Goal: Task Accomplishment & Management: Use online tool/utility

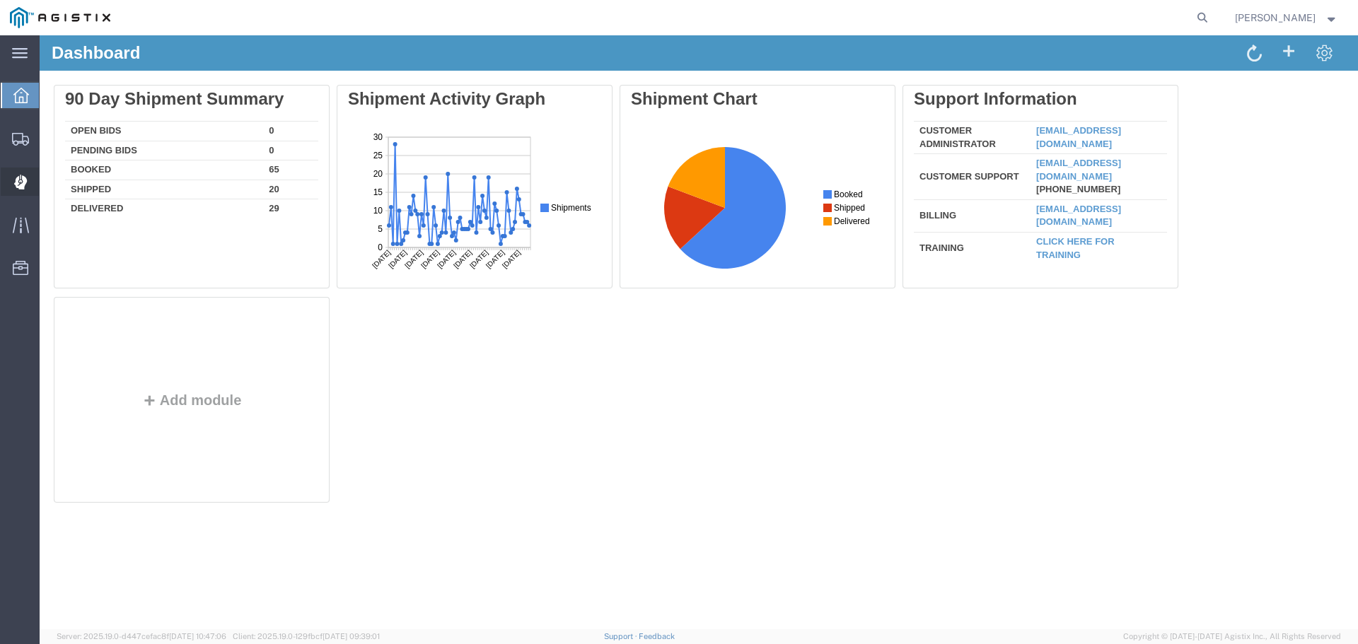
click at [49, 176] on span "Dispatch Manager" at bounding box center [44, 182] width 10 height 28
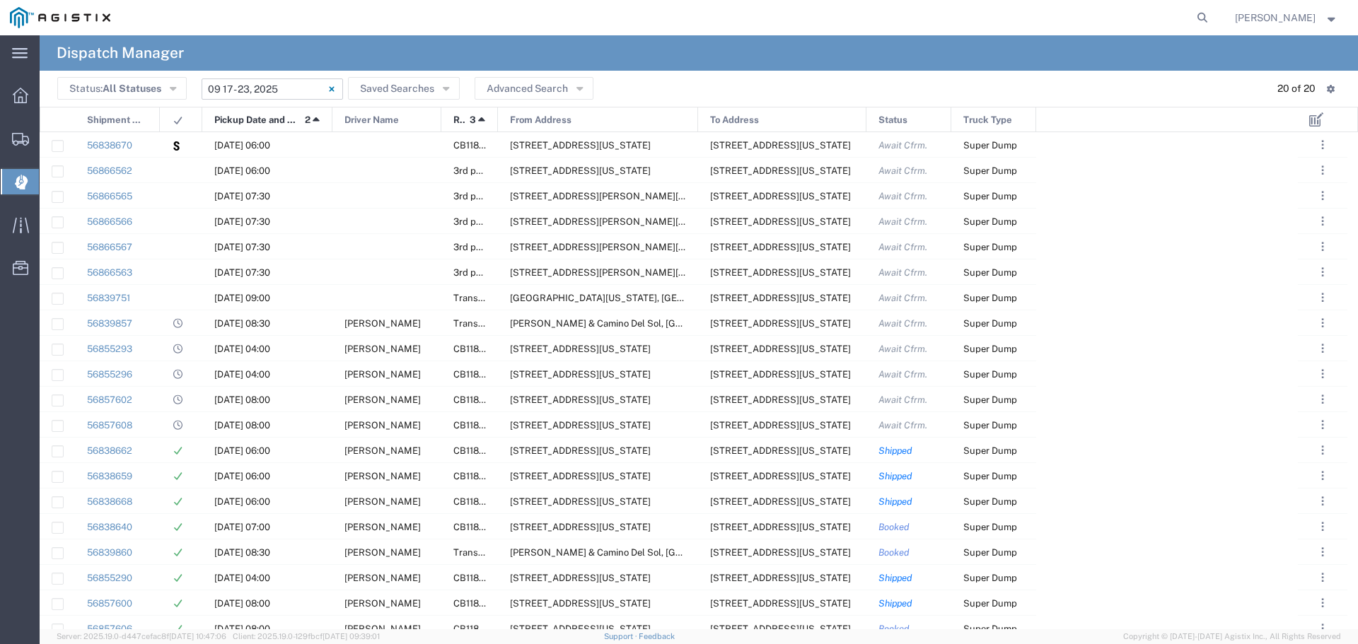
click at [306, 79] on input "09/17/2025 - 09/23/2025" at bounding box center [272, 89] width 141 height 21
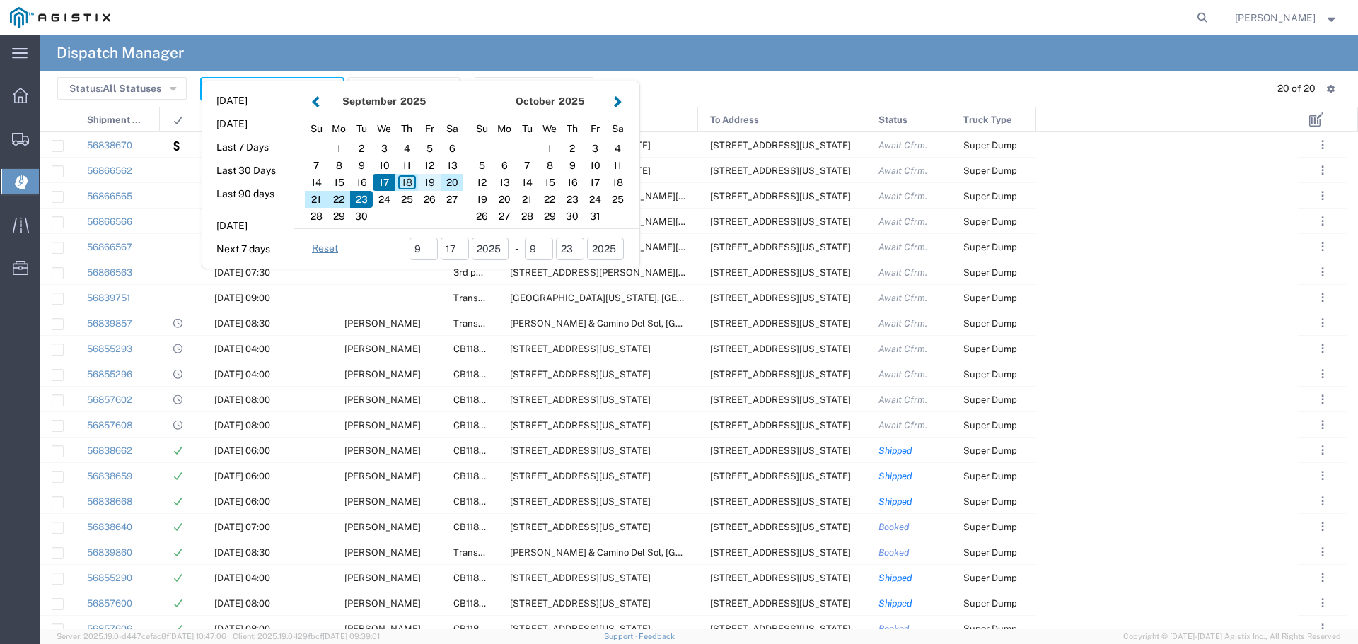
click at [426, 180] on div "19" at bounding box center [429, 182] width 23 height 17
type input "[DATE]"
type input "09/19/2025 - 09/19/2025"
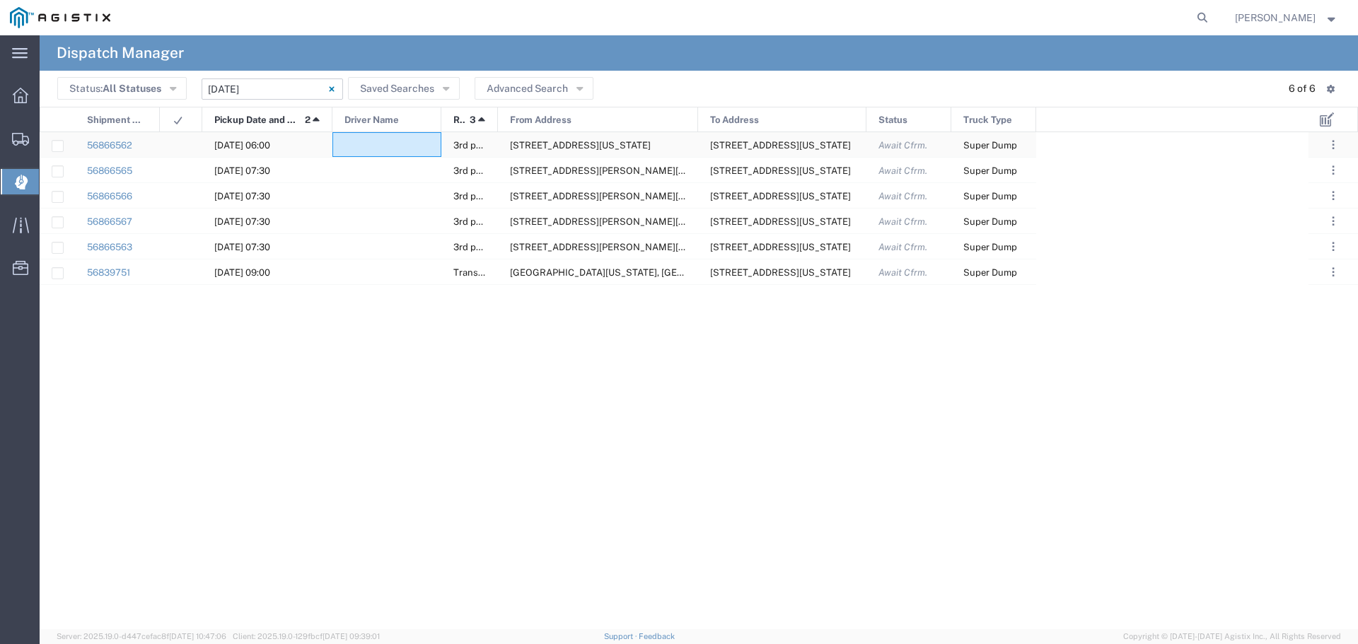
click at [393, 144] on div at bounding box center [386, 144] width 109 height 25
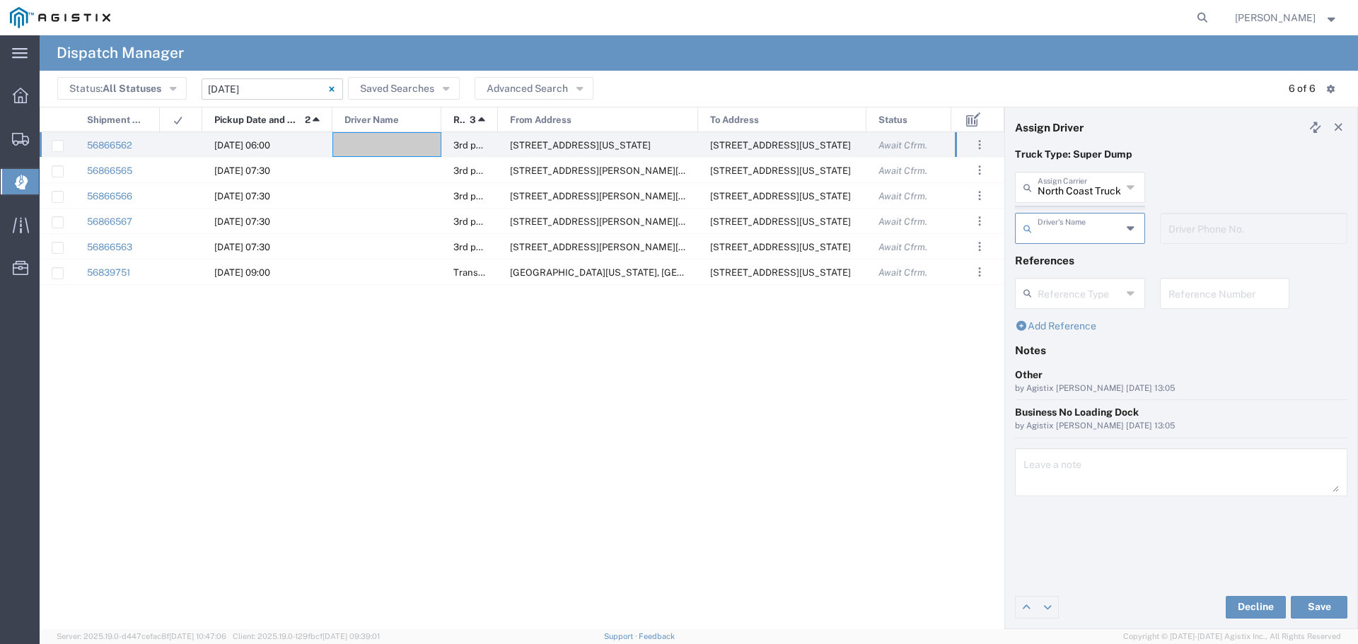
click at [808, 195] on agx-dispatcher-assign-widget "North Coast Trucking Assign Carrier North Coast Trucking 12th Trucking 3H Truck…" at bounding box center [1181, 213] width 332 height 82
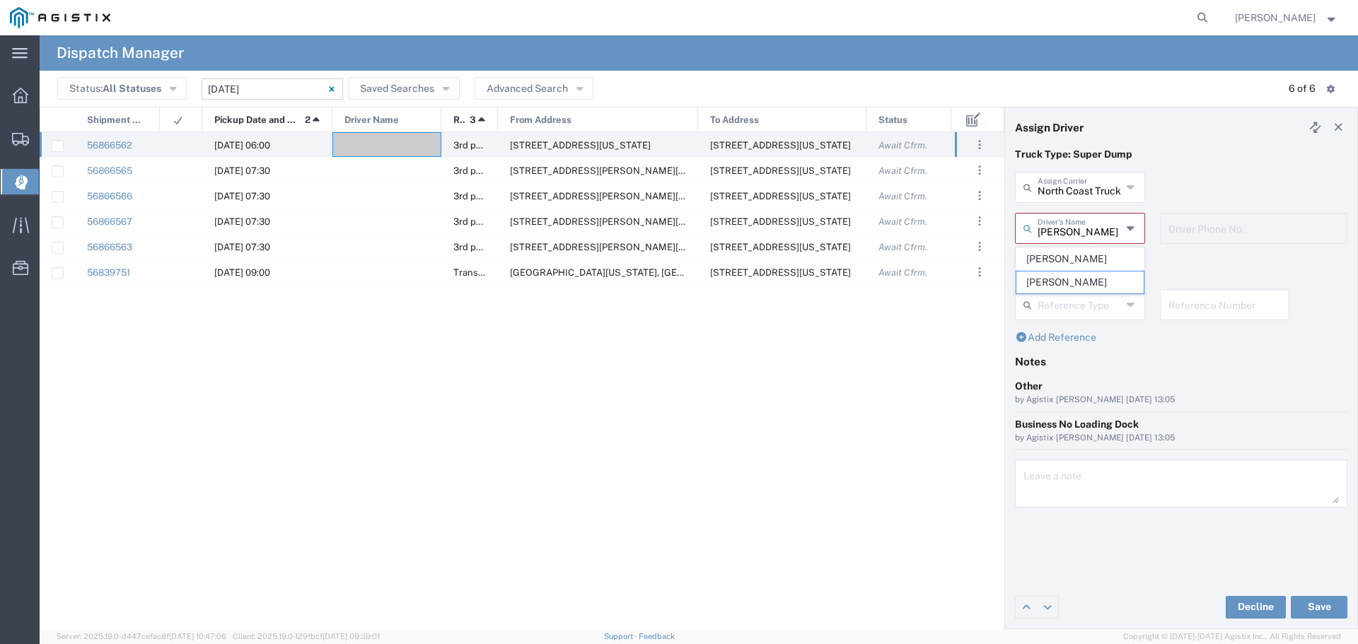
type input "Robert Maciel"
type input "916-969-7820"
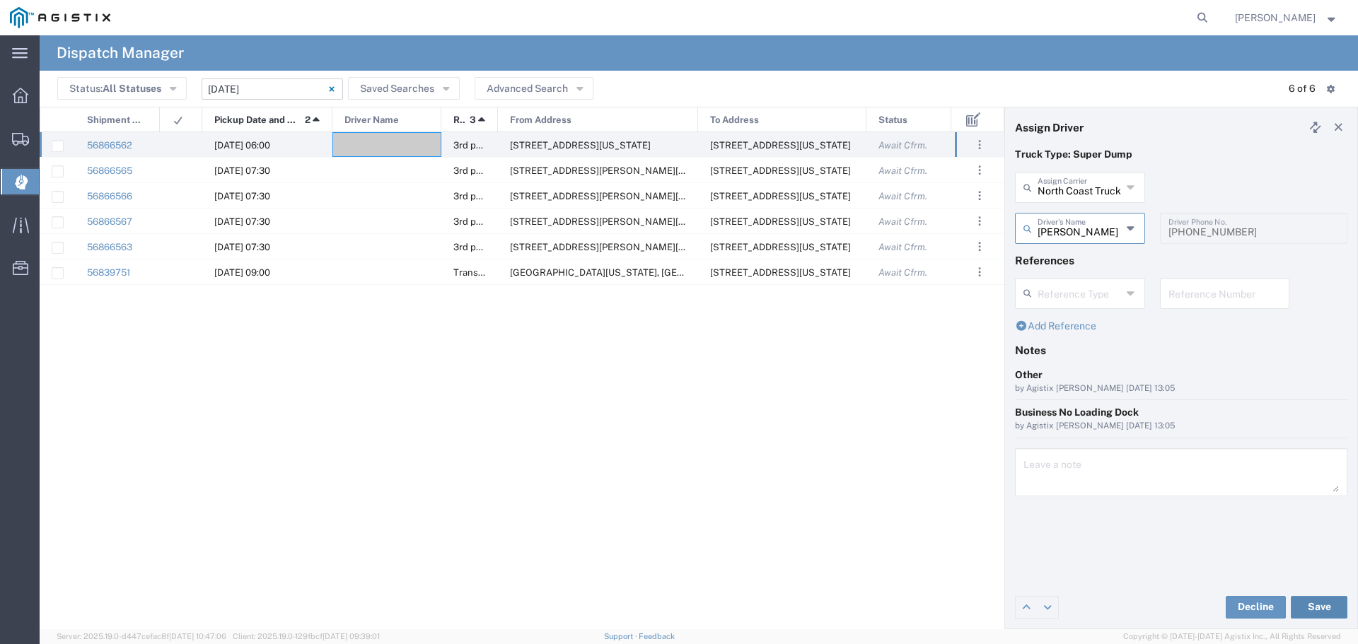
click at [808, 263] on button "Save" at bounding box center [1319, 607] width 57 height 23
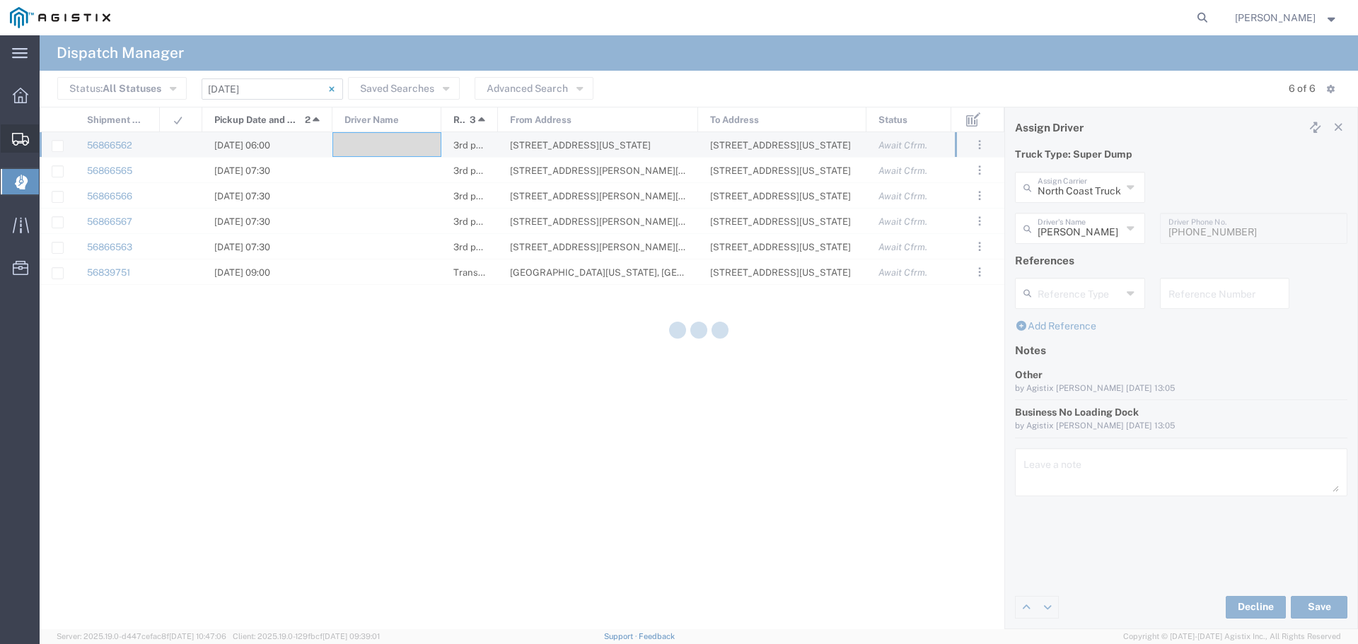
type input "Robert Maciel"
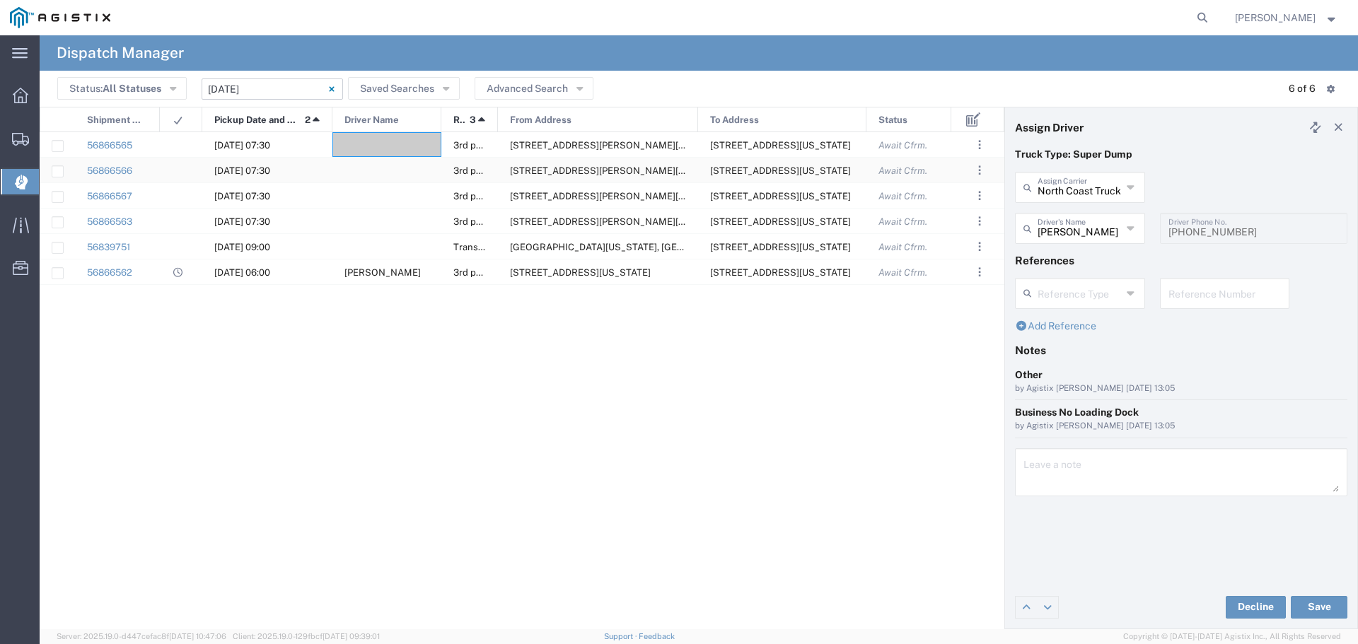
click at [383, 175] on div at bounding box center [386, 170] width 109 height 25
click at [377, 143] on div at bounding box center [386, 144] width 109 height 25
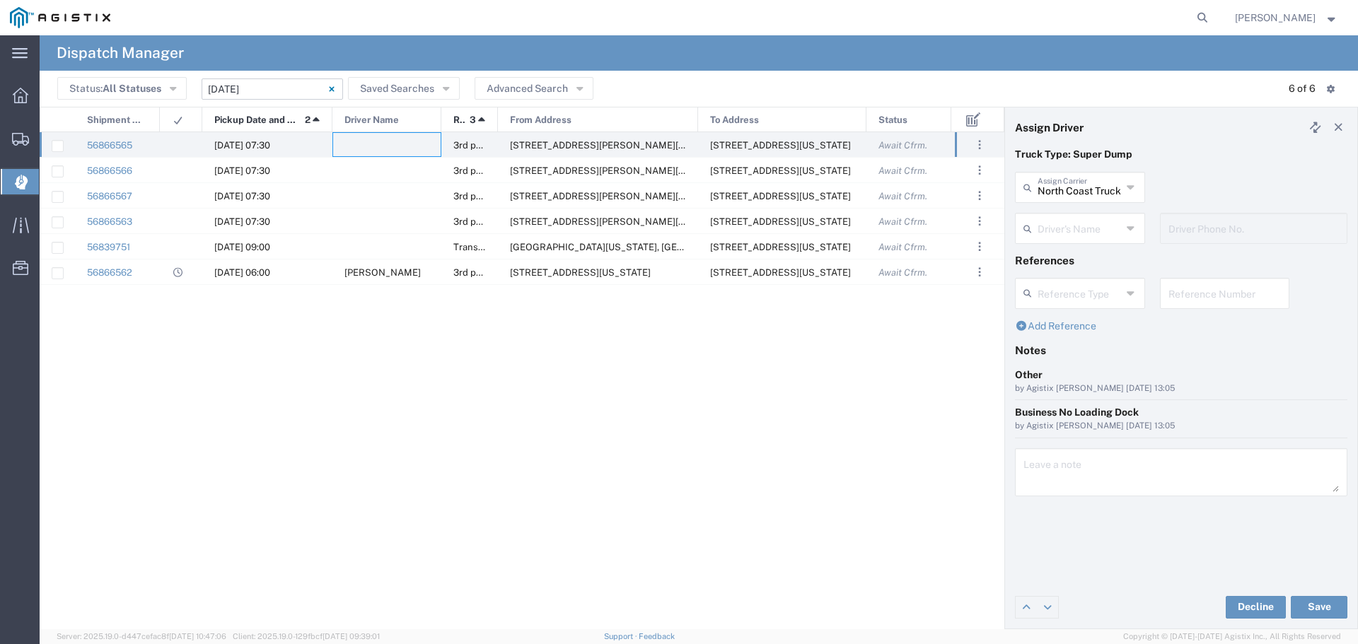
click at [808, 226] on input "text" at bounding box center [1080, 227] width 84 height 25
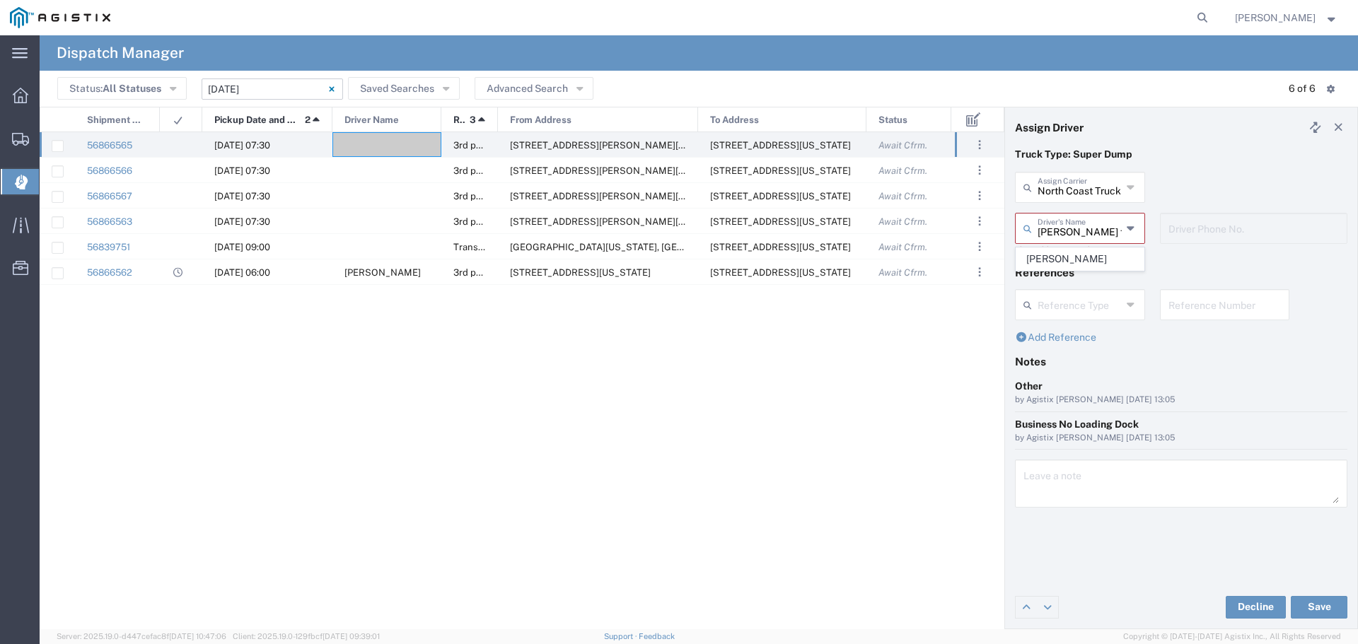
click at [808, 260] on span "Jose Fuentes" at bounding box center [1079, 259] width 127 height 22
type input "Jose Fuentes"
type input "5105865617"
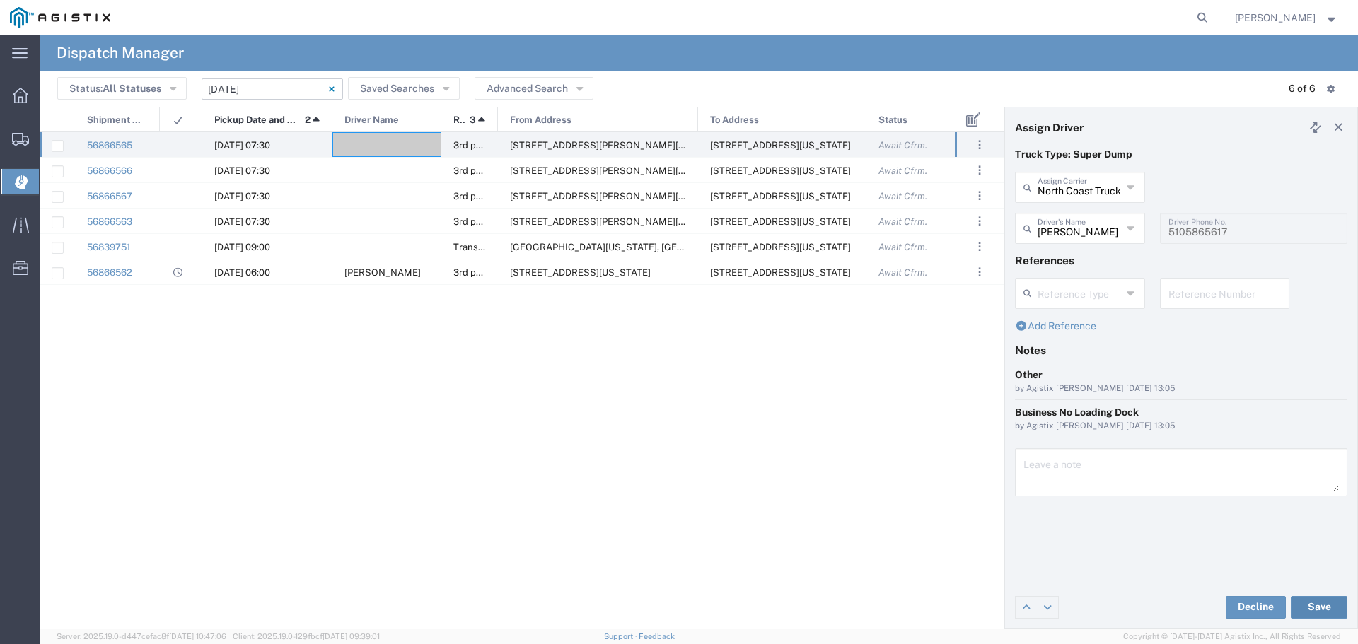
click at [808, 263] on button "Save" at bounding box center [1319, 607] width 57 height 23
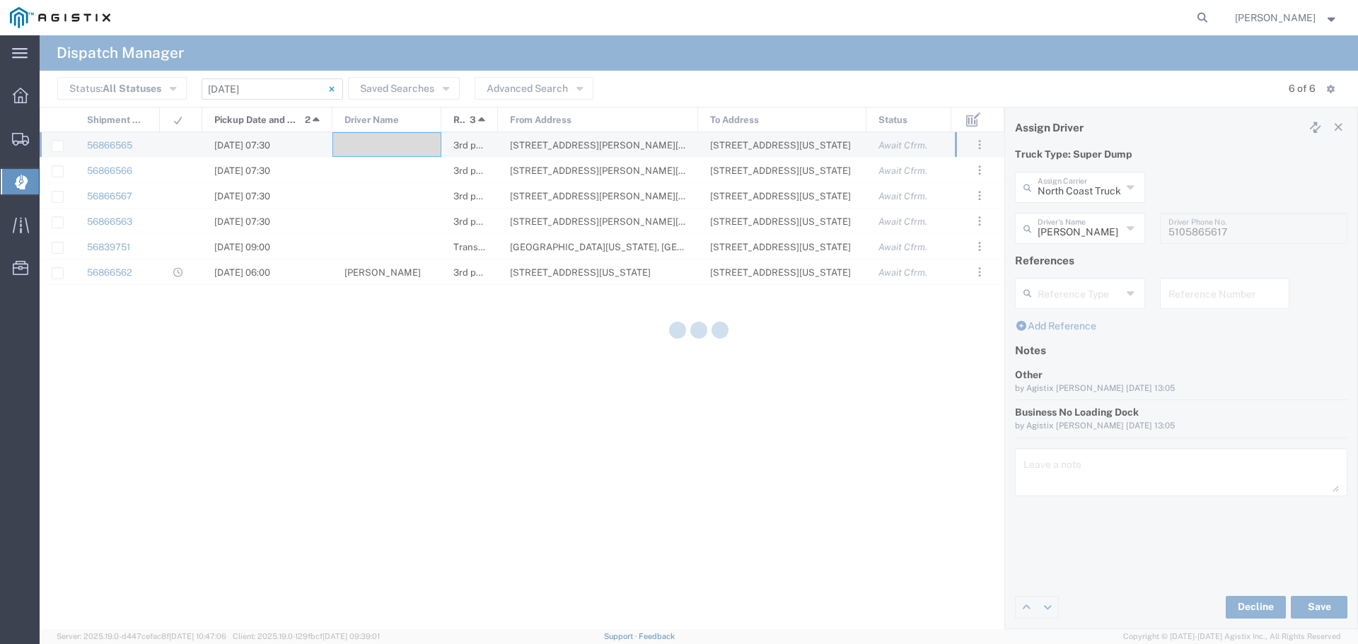
type input "Jose Fuentes"
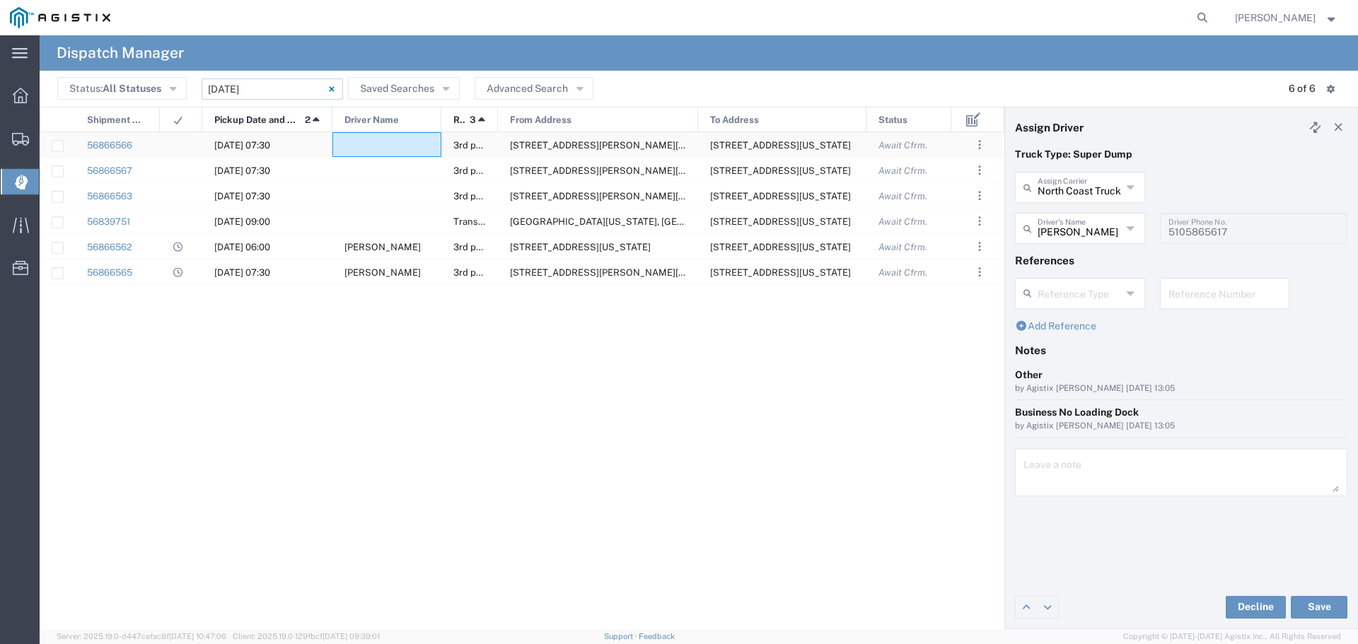
click at [387, 135] on div at bounding box center [386, 144] width 109 height 25
click at [808, 190] on input "text" at bounding box center [1080, 186] width 84 height 25
type input "Shaan Transportation Inc"
click at [808, 223] on input "text" at bounding box center [1080, 227] width 84 height 25
click at [808, 248] on span "Gary Cheema" at bounding box center [1079, 259] width 127 height 22
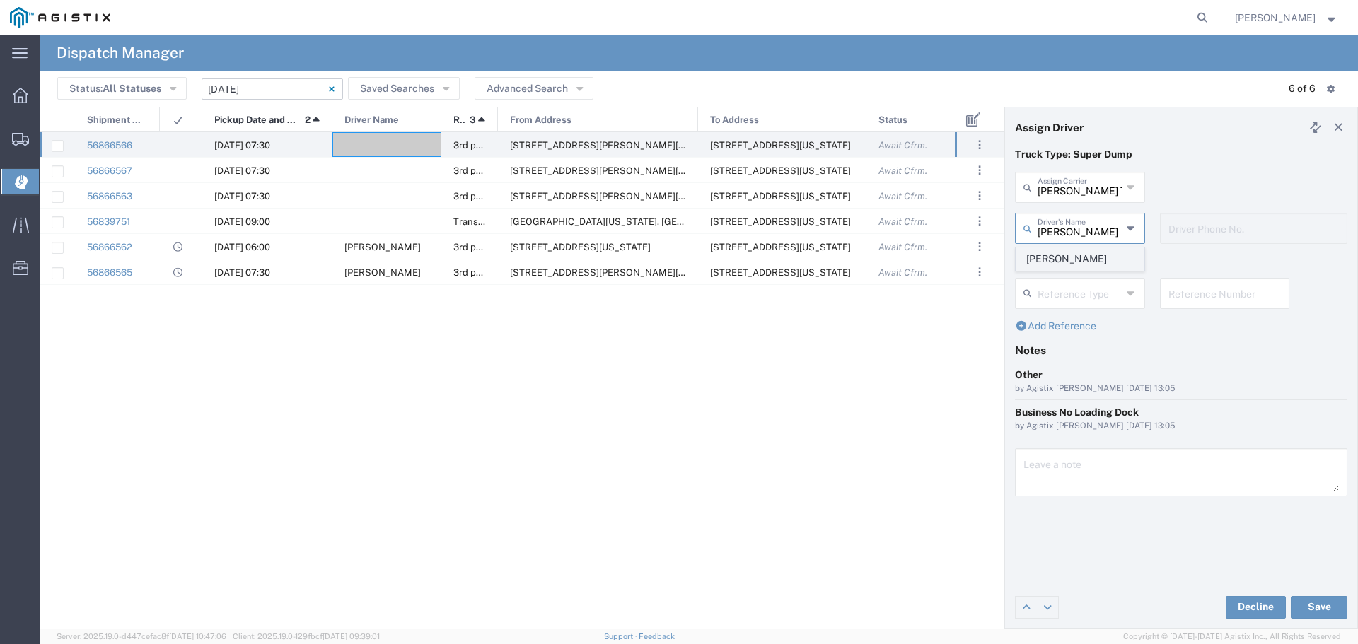
type input "Gary Cheema"
type input "916-710-5197"
click at [808, 263] on button "Save" at bounding box center [1319, 607] width 57 height 23
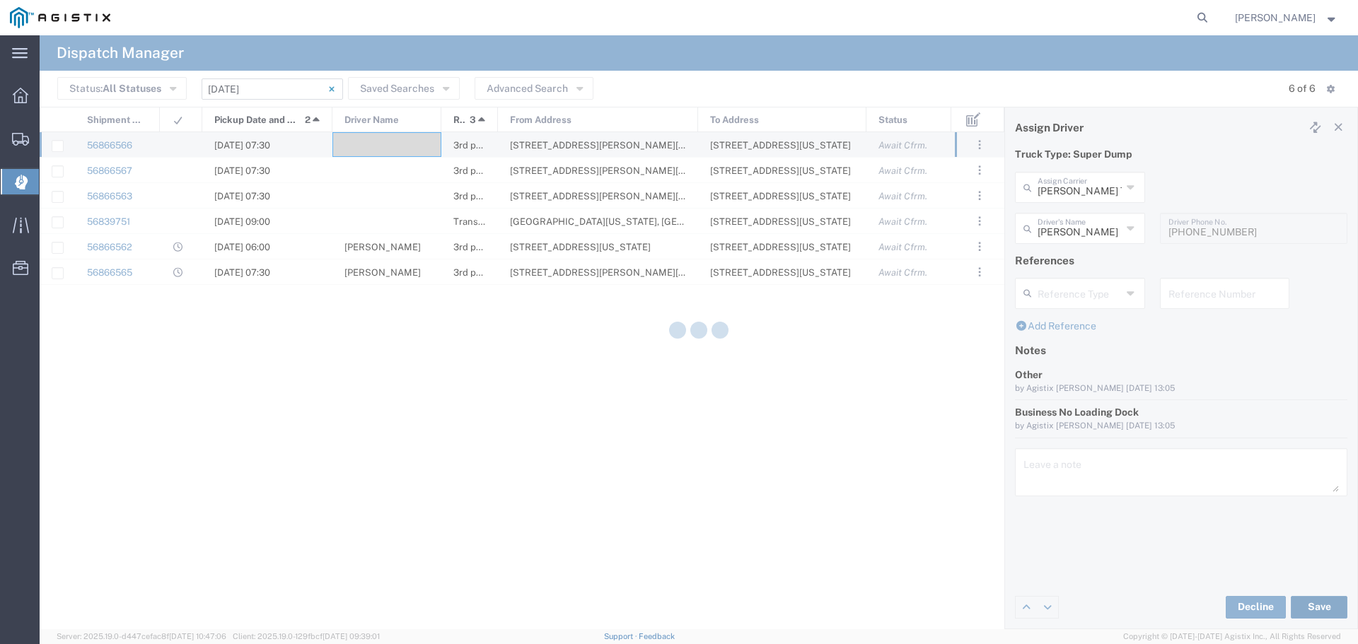
type input "Gary Cheema"
type input "Shaan Transportation Inc"
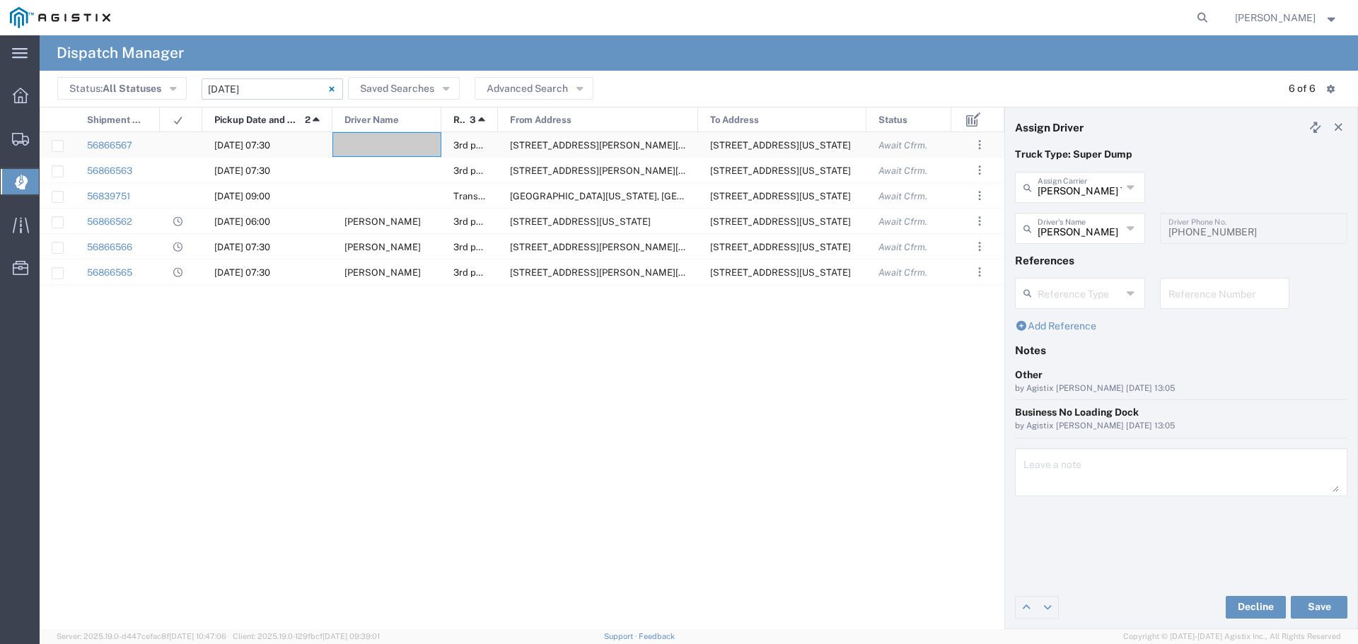
click at [378, 146] on div at bounding box center [386, 144] width 109 height 25
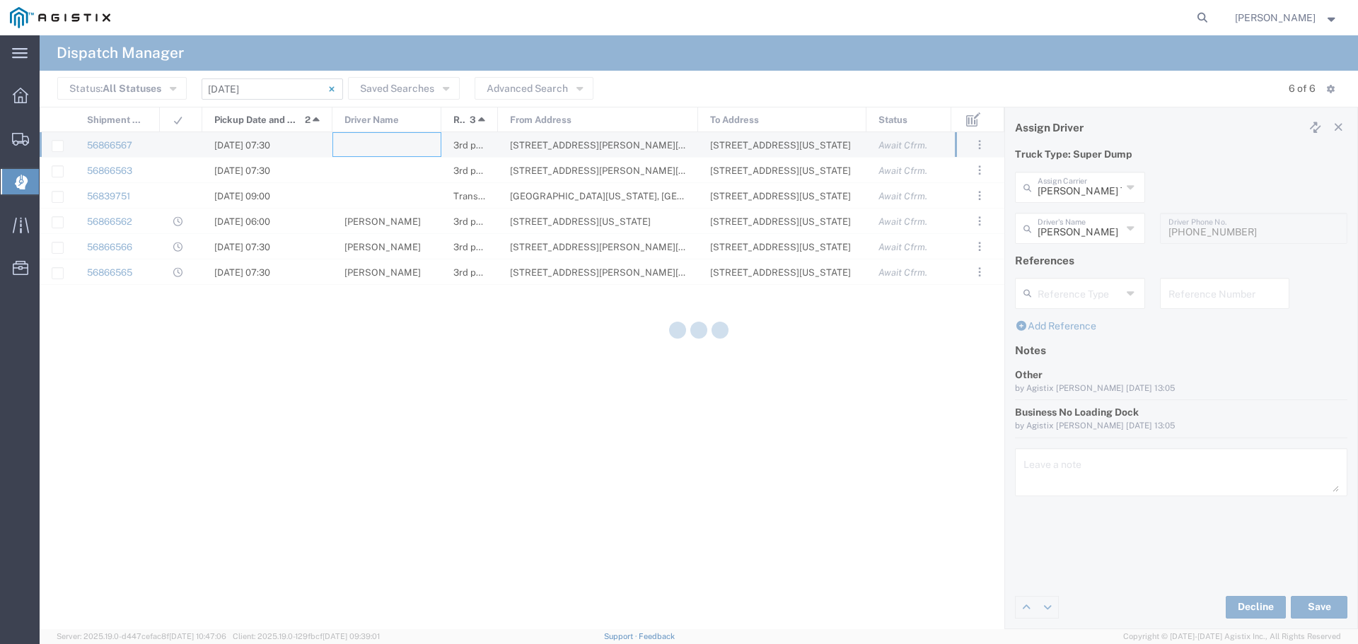
type input "North Coast Trucking"
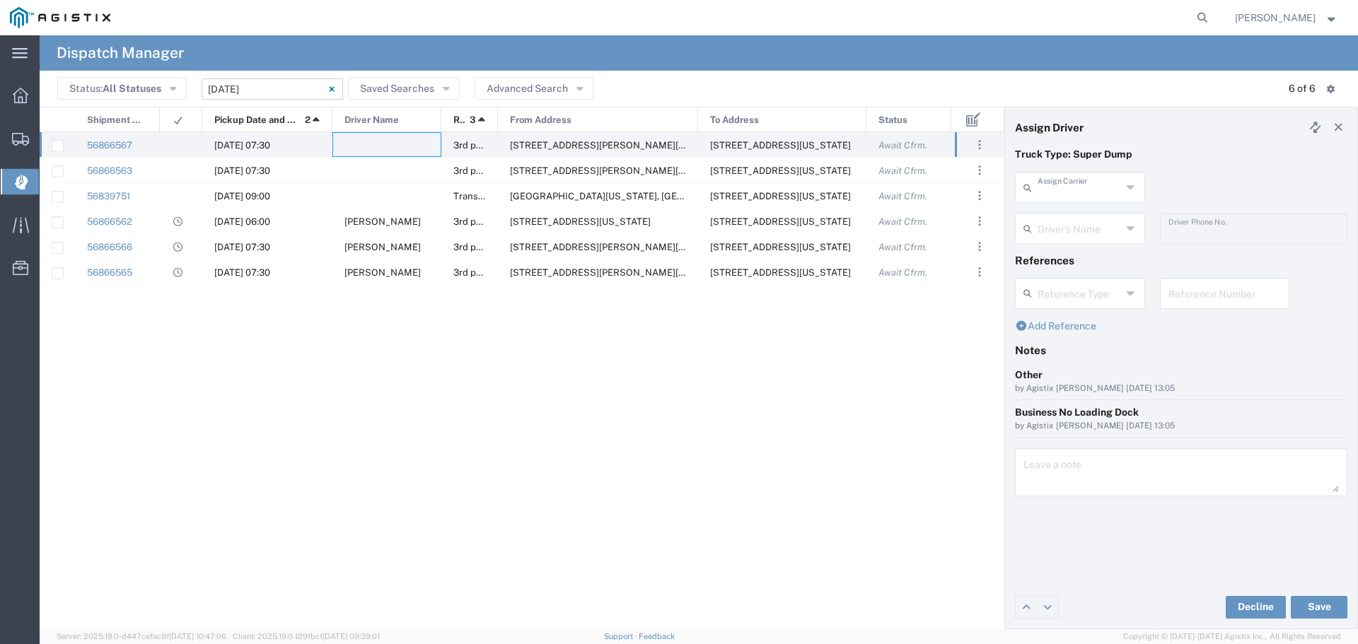
click at [808, 192] on input "text" at bounding box center [1080, 186] width 84 height 25
click at [808, 225] on span "Bhatti Bros" at bounding box center [1079, 218] width 127 height 22
type input "Bhatti Bros"
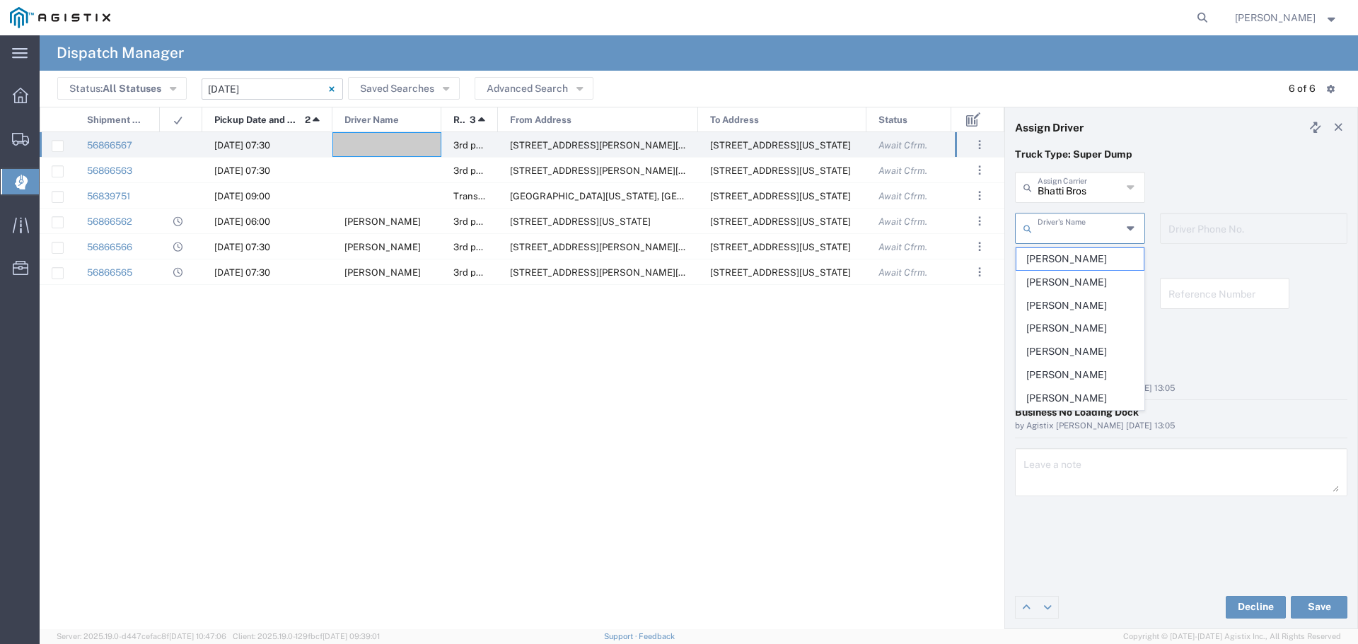
click at [808, 226] on input "text" at bounding box center [1080, 227] width 84 height 25
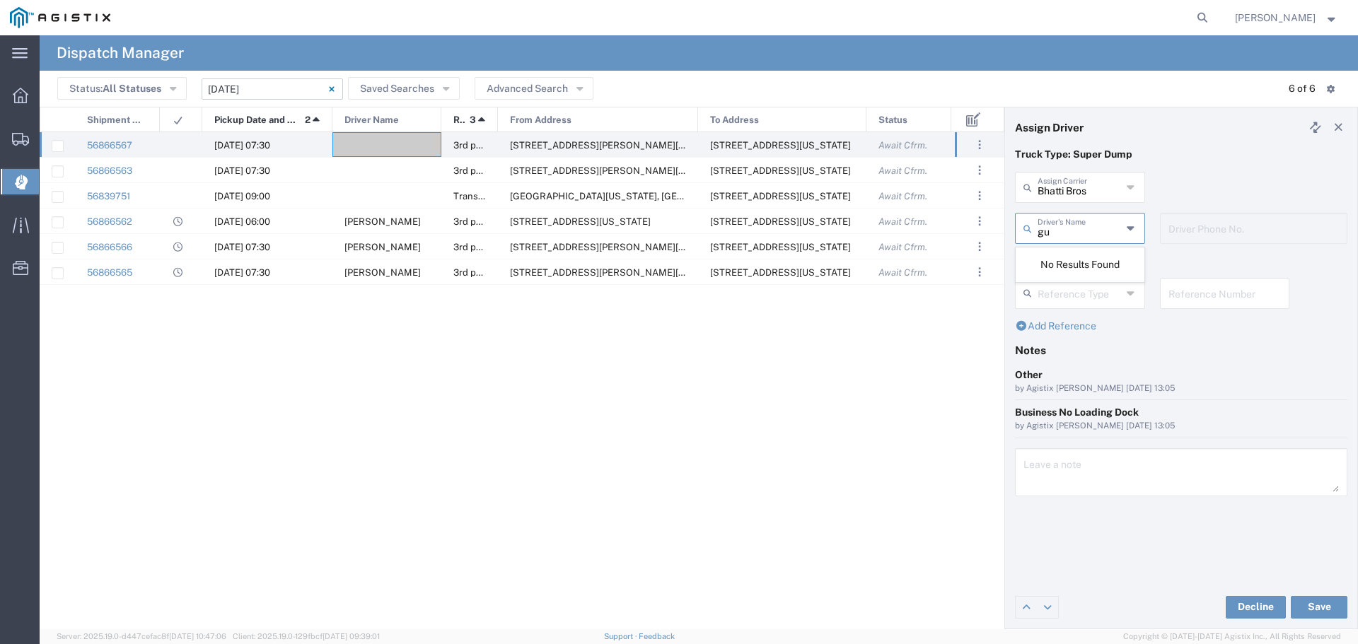
type input "g"
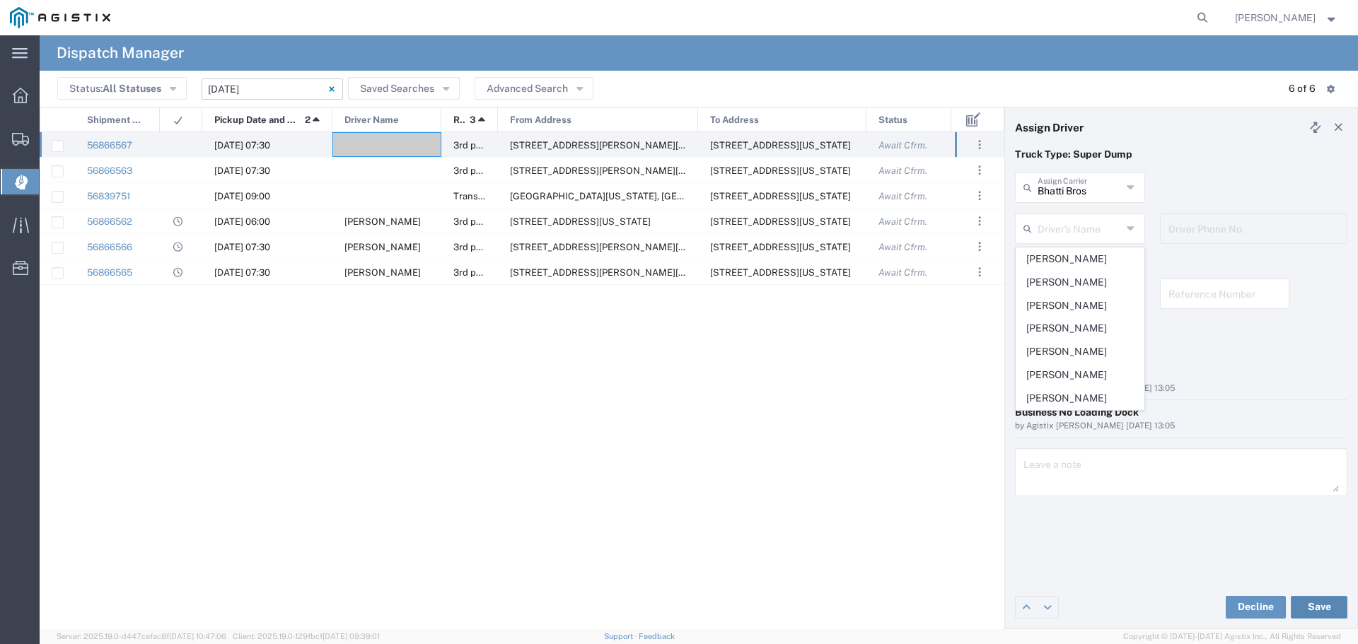
click at [808, 263] on button "Save" at bounding box center [1319, 607] width 57 height 23
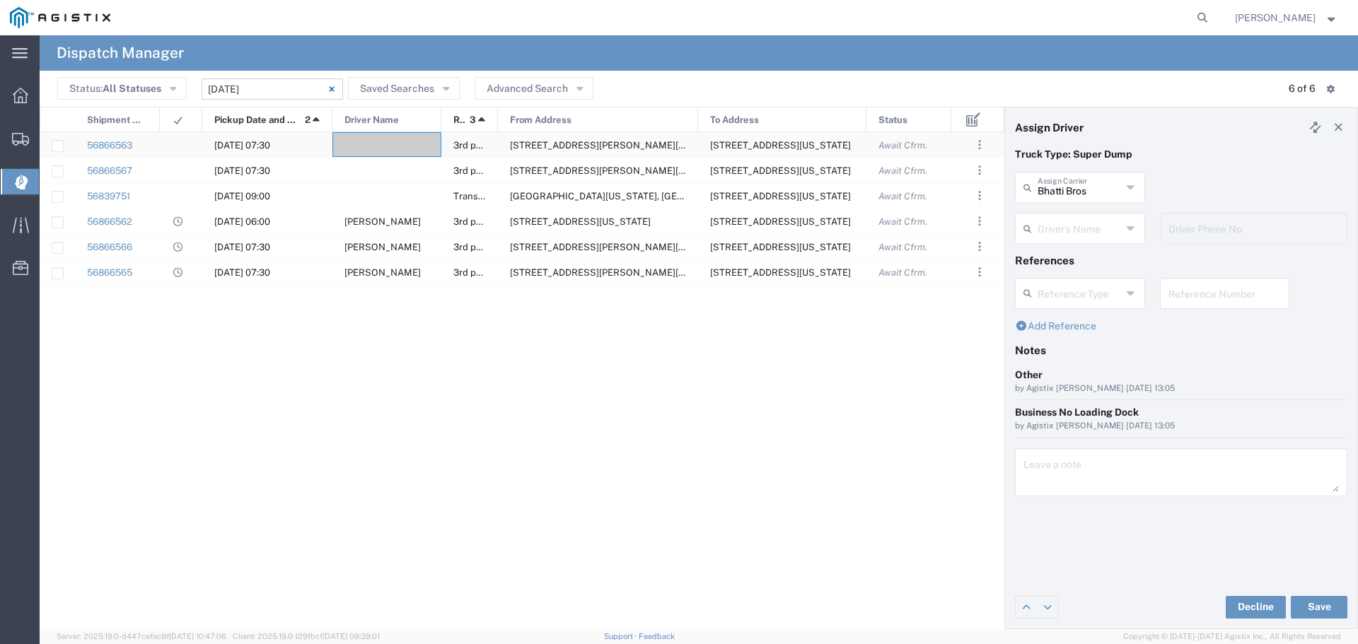
click at [374, 142] on div at bounding box center [386, 144] width 109 height 25
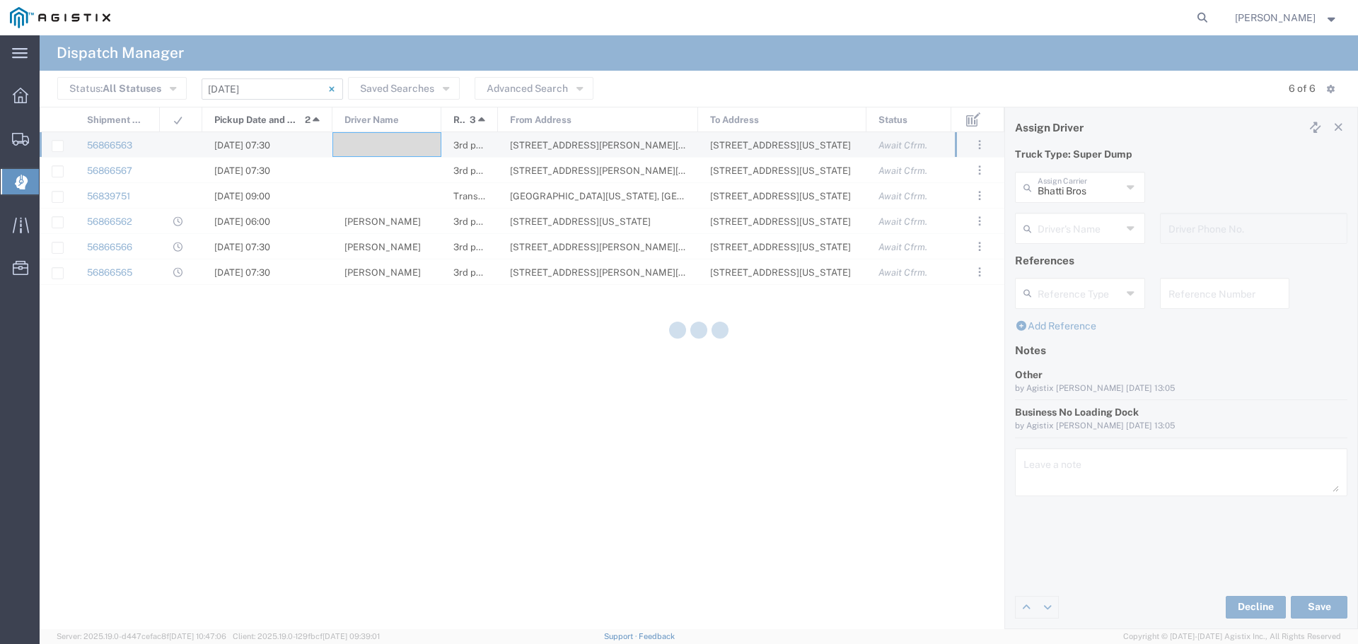
click at [374, 142] on div at bounding box center [699, 332] width 1318 height 594
type input "North Coast Trucking"
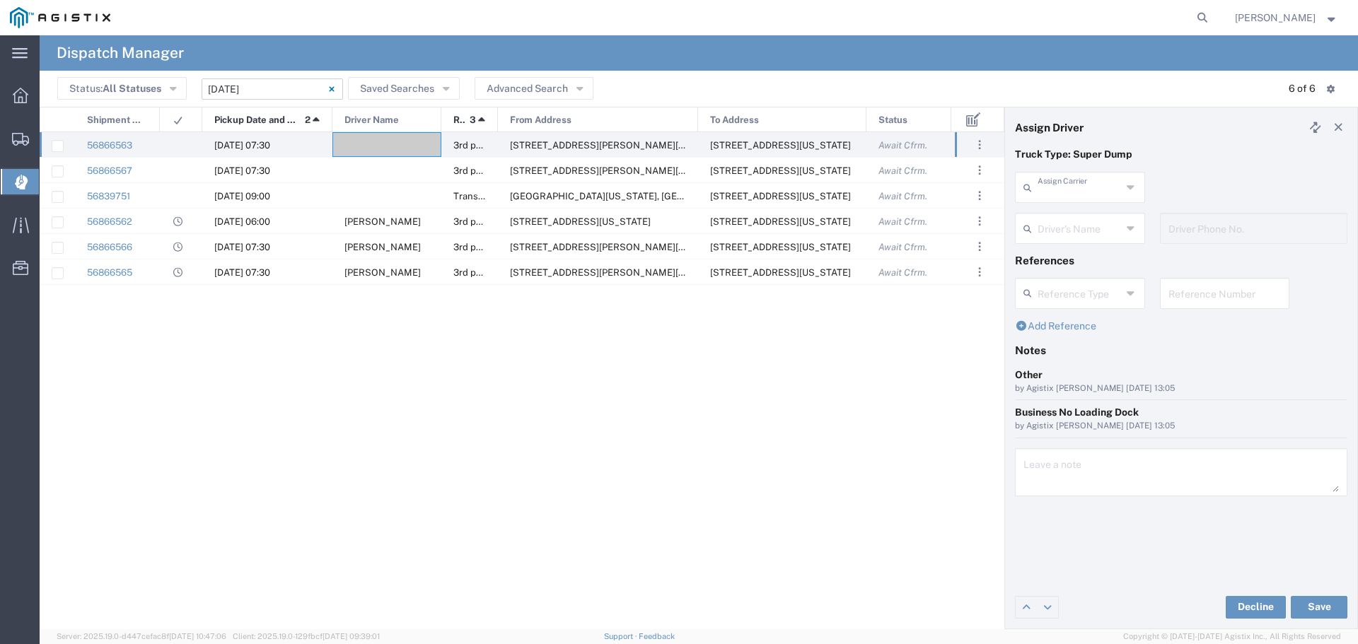
click at [808, 185] on input "text" at bounding box center [1080, 186] width 84 height 25
type input "V&V Trucking LLC"
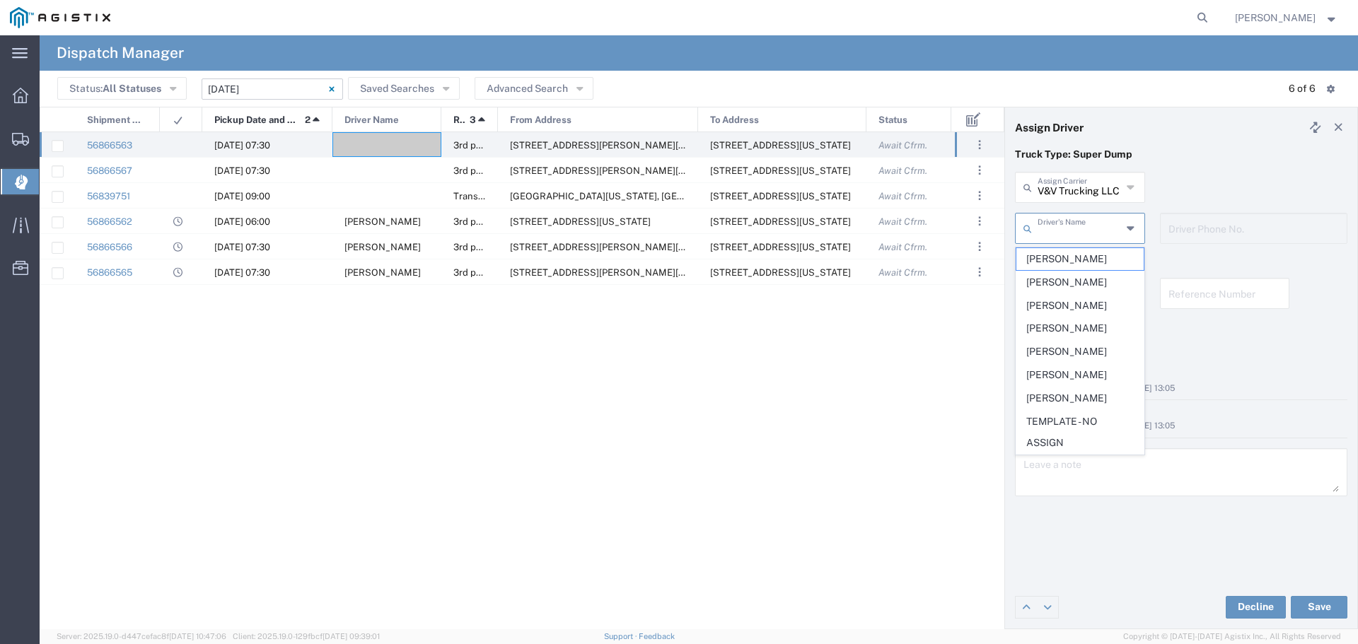
click at [808, 236] on input "text" at bounding box center [1080, 227] width 84 height 25
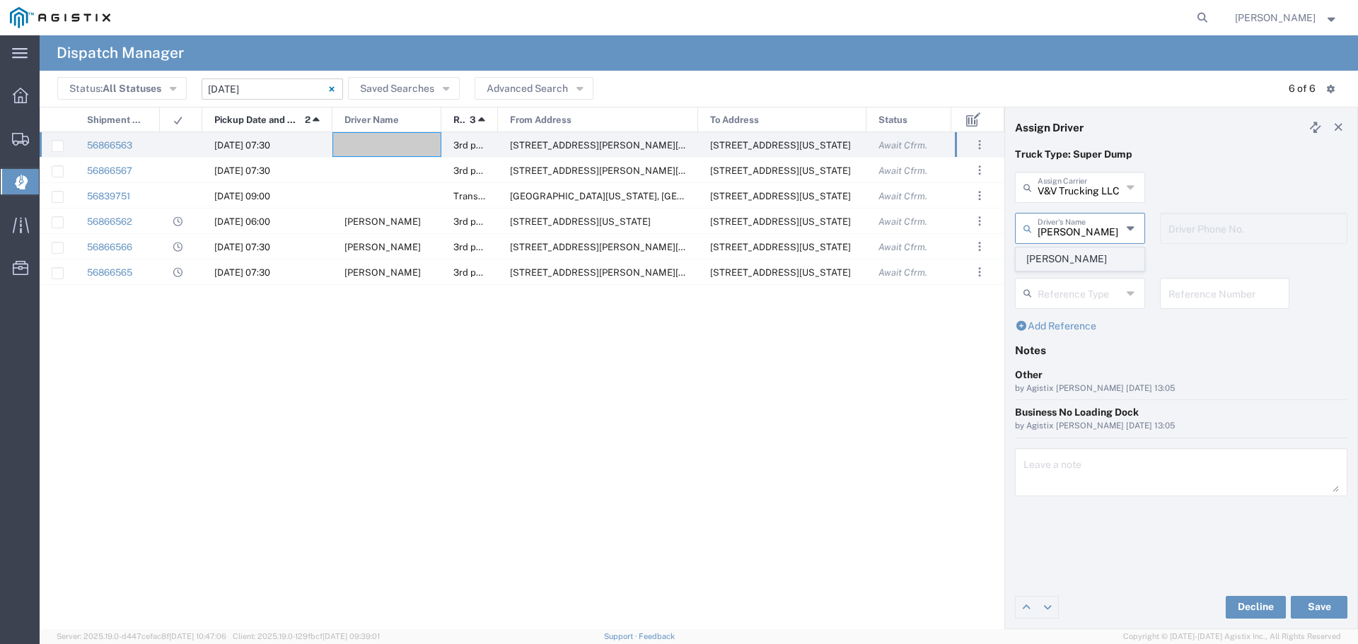
click at [808, 251] on span "Jorge Soton" at bounding box center [1079, 259] width 127 height 22
type input "Jorge Soton"
type input "5107754104"
click at [808, 263] on button "Save" at bounding box center [1319, 607] width 57 height 23
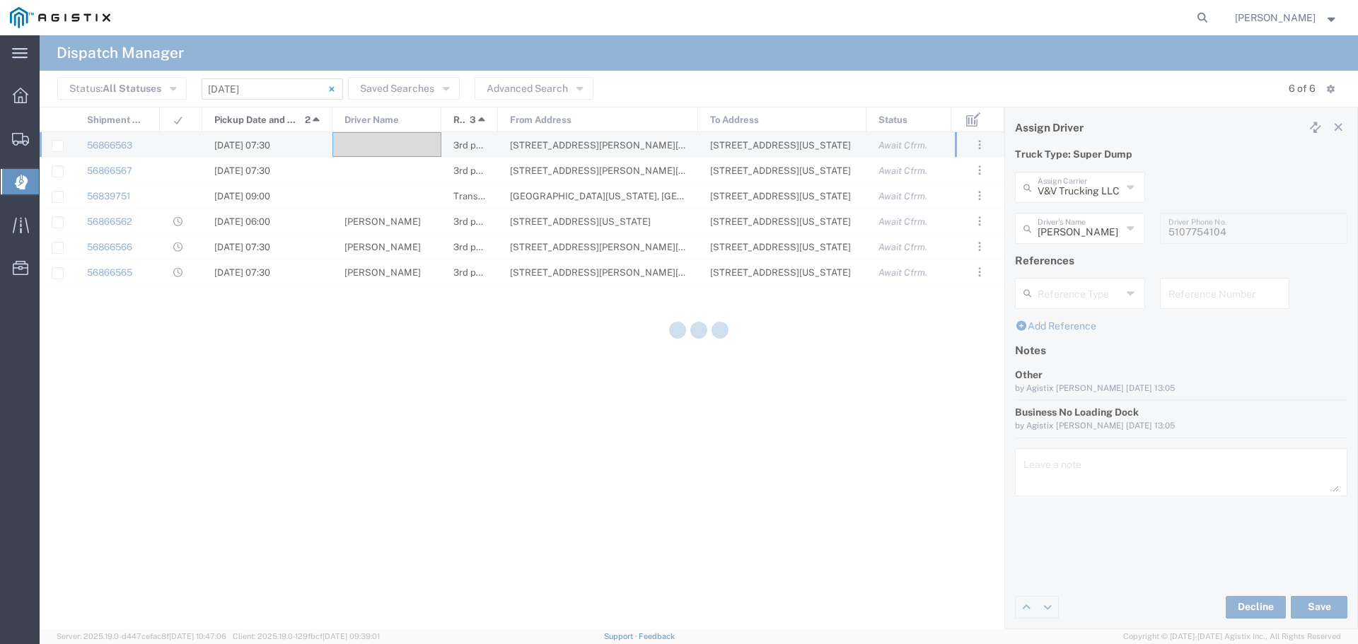
type input "Jorge Soton"
type input "V&V Trucking LLC"
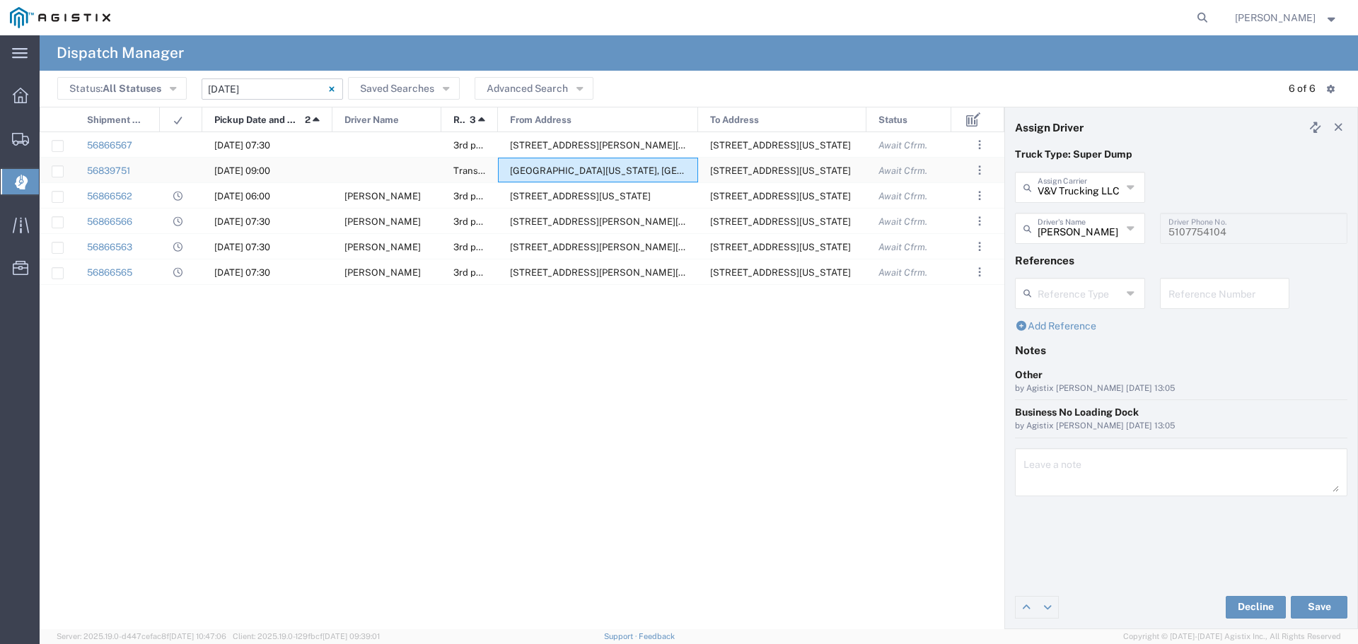
drag, startPoint x: 576, startPoint y: 166, endPoint x: 112, endPoint y: 163, distance: 463.3
drag, startPoint x: 112, startPoint y: 163, endPoint x: 81, endPoint y: 318, distance: 158.0
click at [81, 263] on div "56839751 09/19/2025, 09:00 Transfer Clinton Ave & Locan Ave, Fresno, California…" at bounding box center [497, 375] width 915 height 487
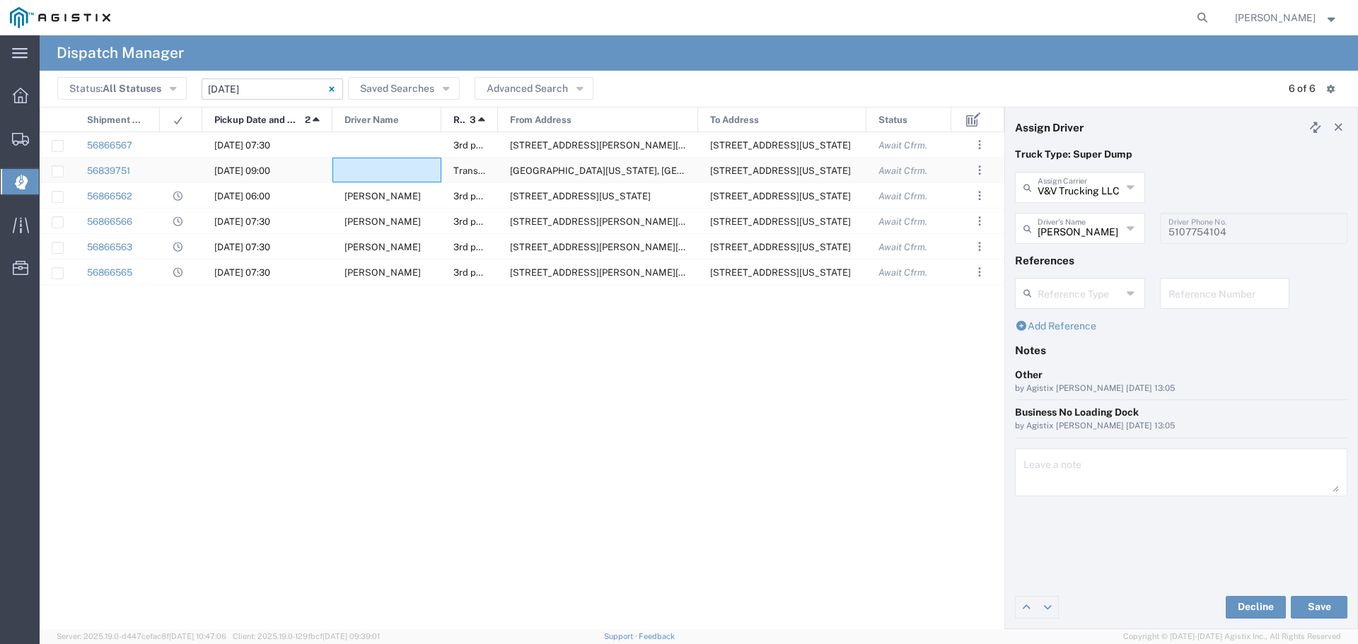
click at [400, 167] on div at bounding box center [386, 170] width 109 height 25
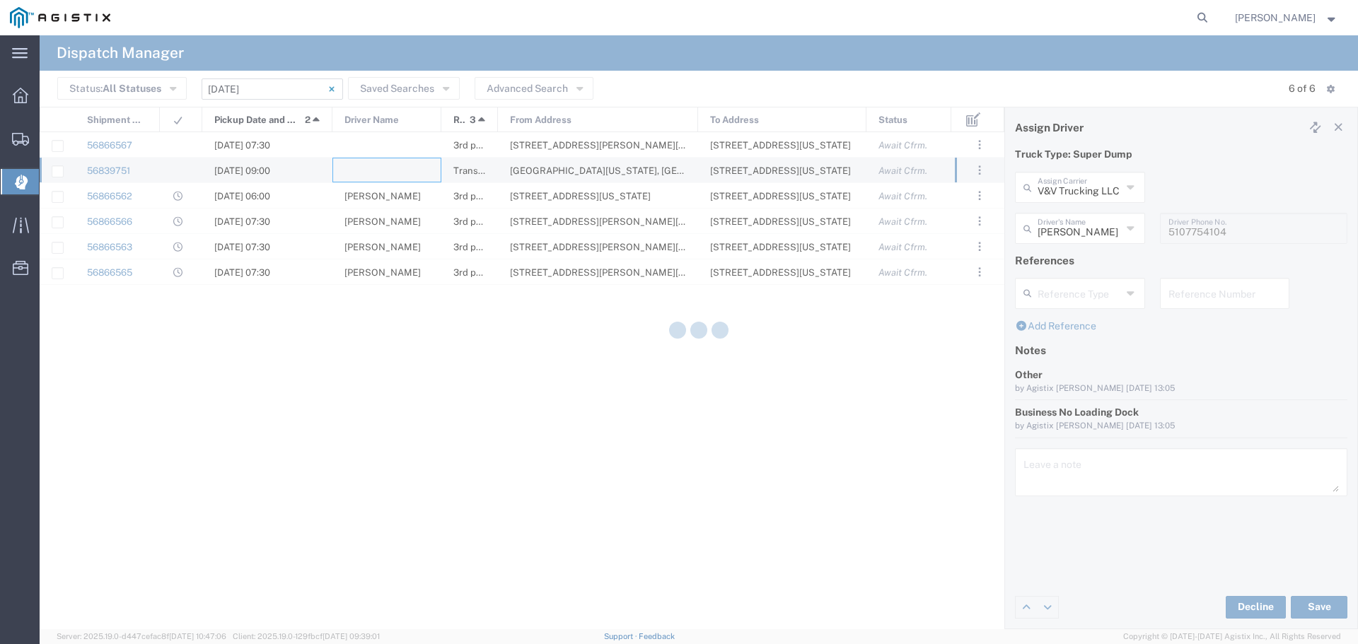
type input "North Coast Trucking"
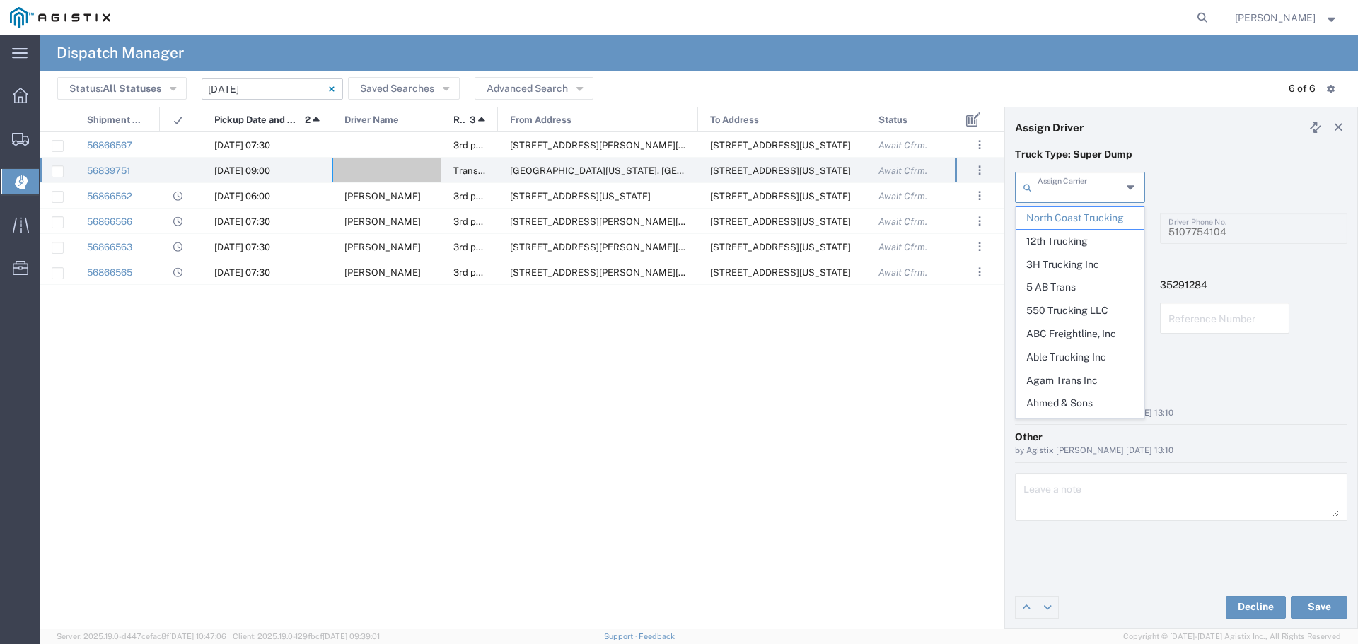
click at [808, 187] on input "text" at bounding box center [1080, 186] width 84 height 25
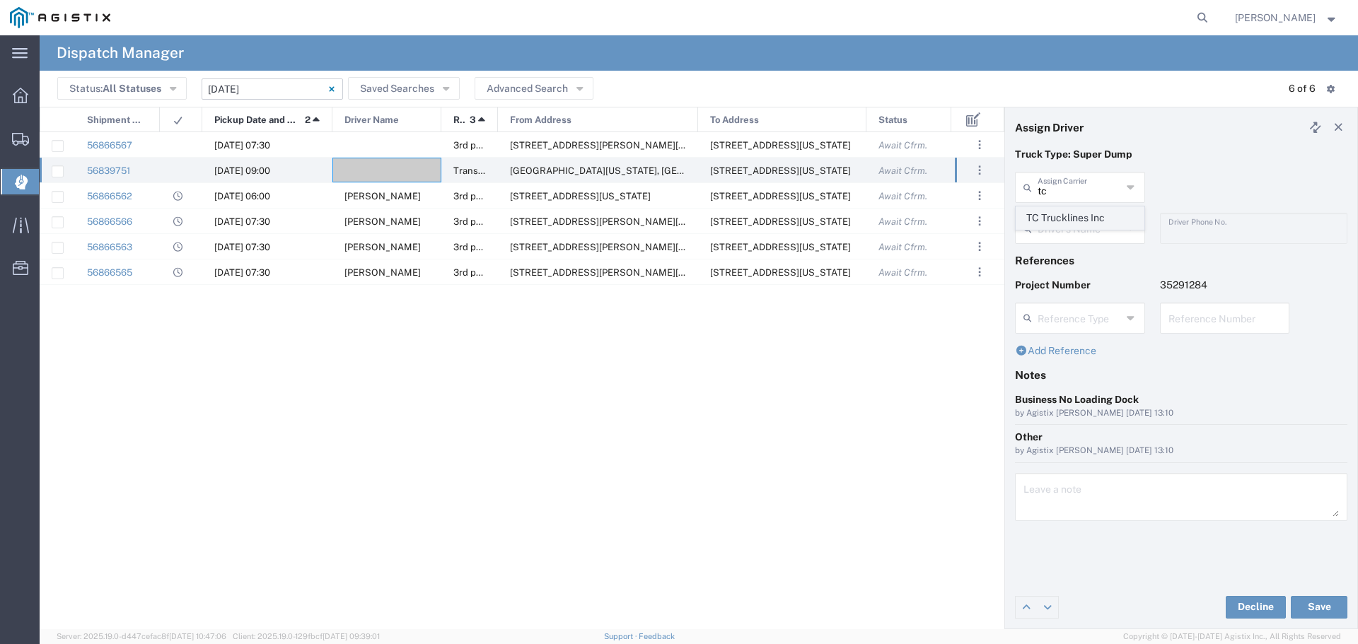
click at [808, 219] on span "TC Trucklines Inc" at bounding box center [1079, 218] width 127 height 22
type input "TC Trucklines Inc"
click at [808, 229] on input "text" at bounding box center [1080, 227] width 84 height 25
type input "tony"
drag, startPoint x: 1064, startPoint y: 236, endPoint x: 936, endPoint y: 260, distance: 129.6
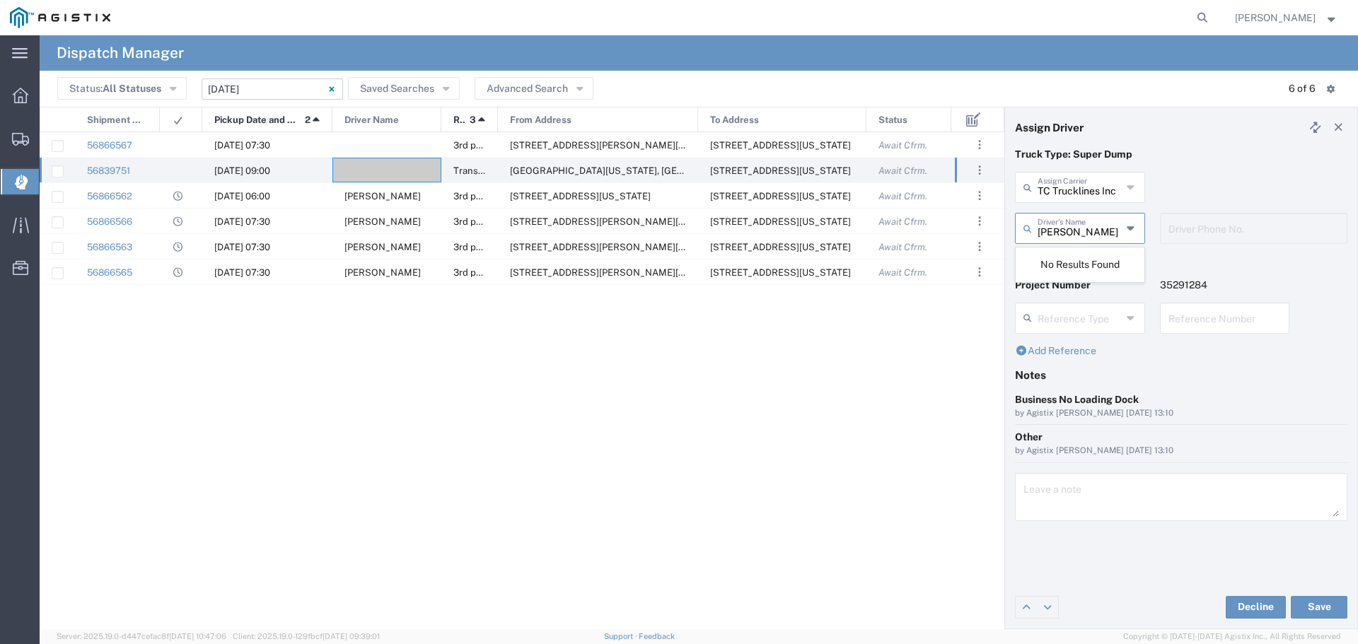
click at [808, 260] on div "Assign Driver Truck Type: Super Dump TC Trucklines Inc Assign Carrier TC Truckl…" at bounding box center [699, 368] width 1318 height 523
type input "t"
click at [808, 263] on div "56866562 09/19/2025, 06:00 Robert Maciel 3rd party giveaway 3417 Grantline Rd, …" at bounding box center [497, 375] width 915 height 487
click at [808, 263] on button "Save" at bounding box center [1319, 607] width 57 height 23
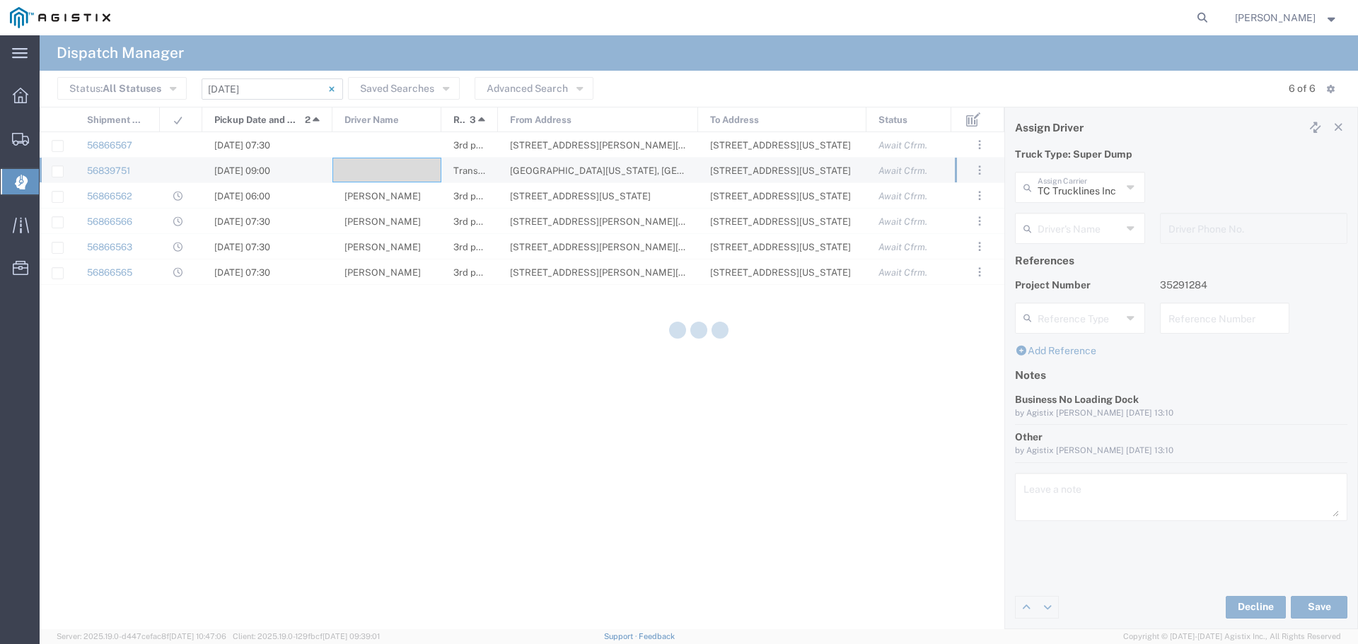
type input "TC Trucklines Inc"
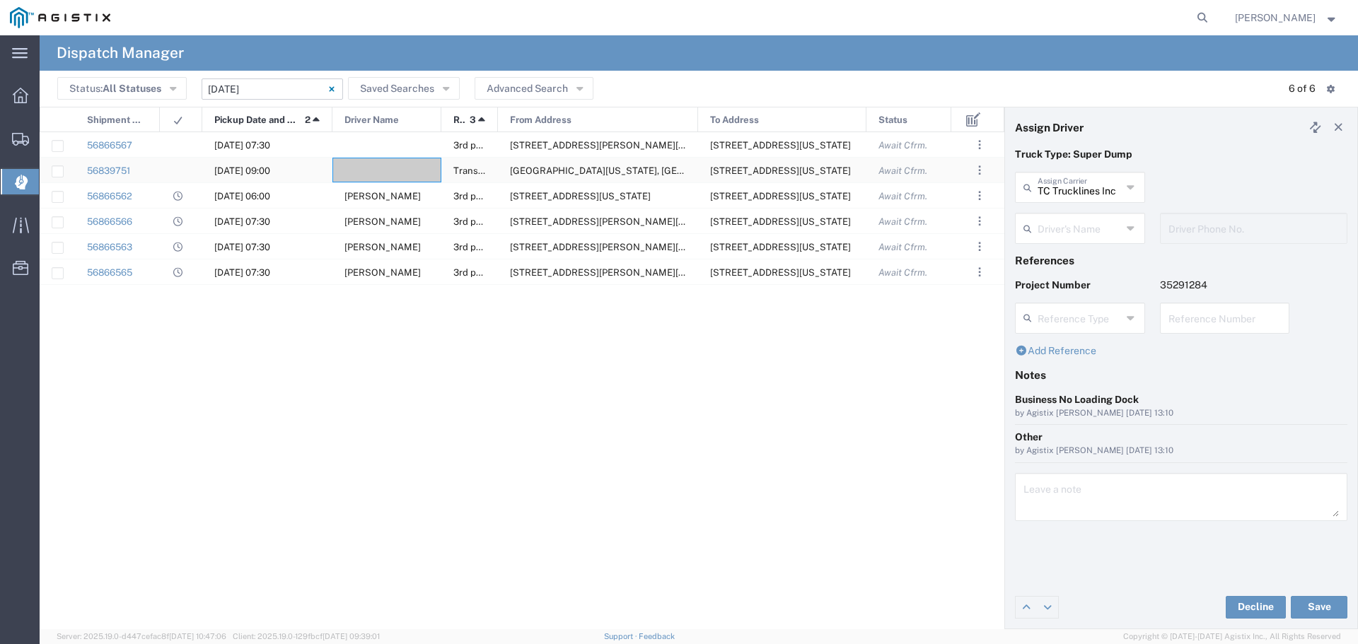
click at [359, 170] on div at bounding box center [386, 170] width 109 height 25
click at [808, 234] on input "text" at bounding box center [1080, 227] width 84 height 25
click at [808, 260] on span "Taranbir Chhina" at bounding box center [1079, 259] width 127 height 22
type input "Taranbir Chhina"
type input "5593756728"
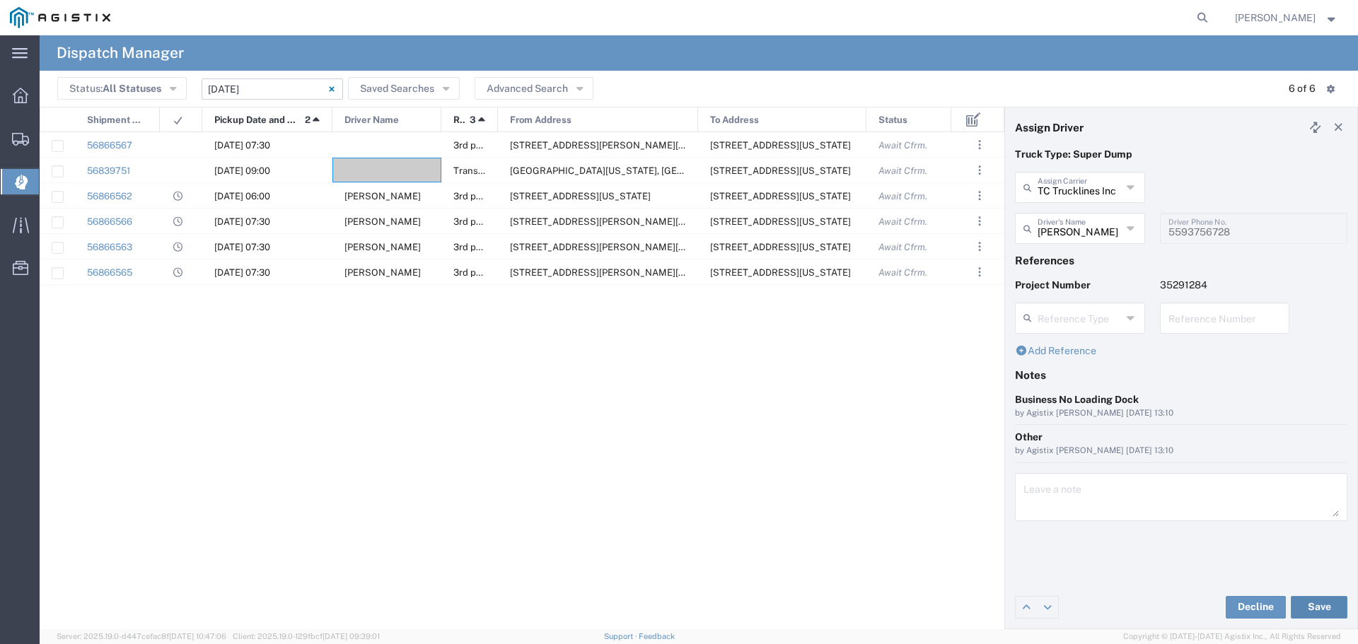
click at [808, 263] on button "Save" at bounding box center [1319, 607] width 57 height 23
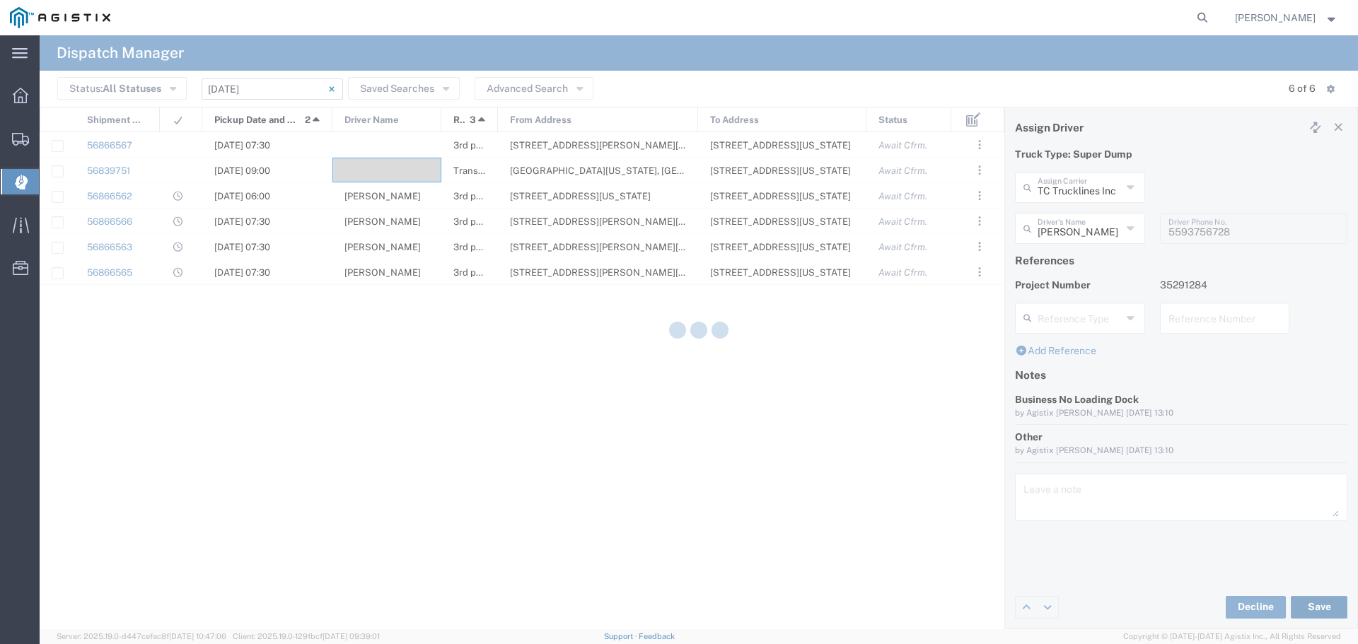
type input "Taranbir Chhina"
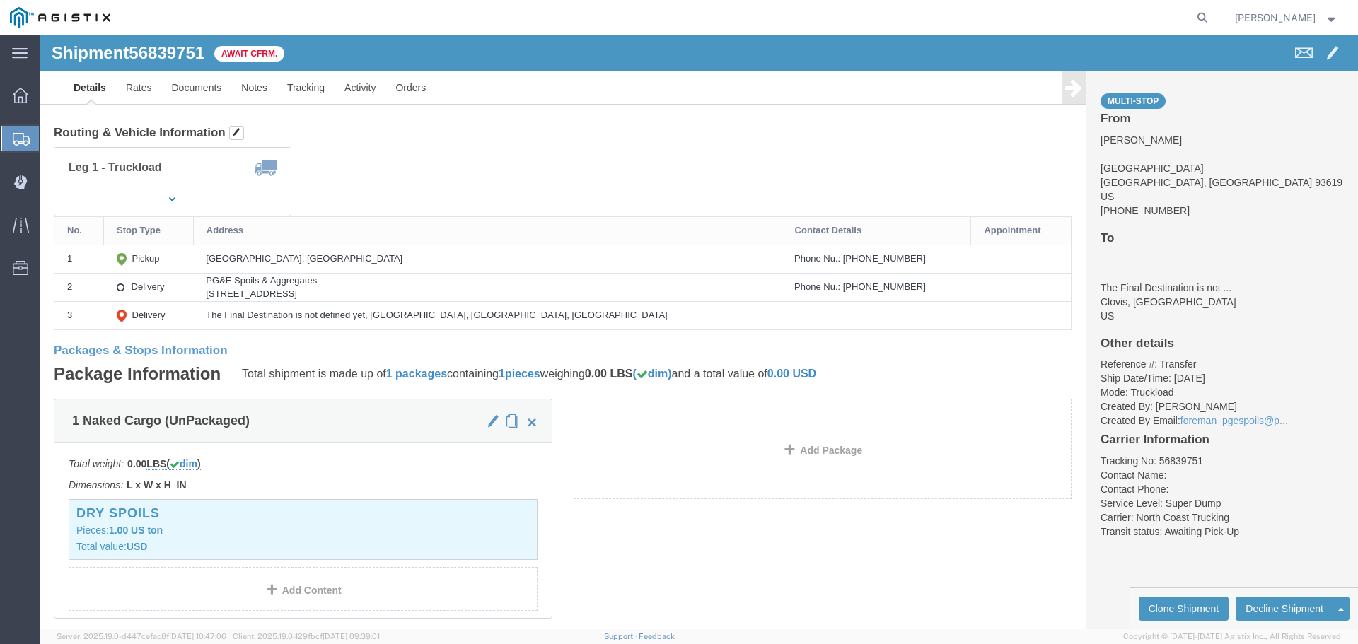
scroll to position [141, 0]
